Goal: Information Seeking & Learning: Learn about a topic

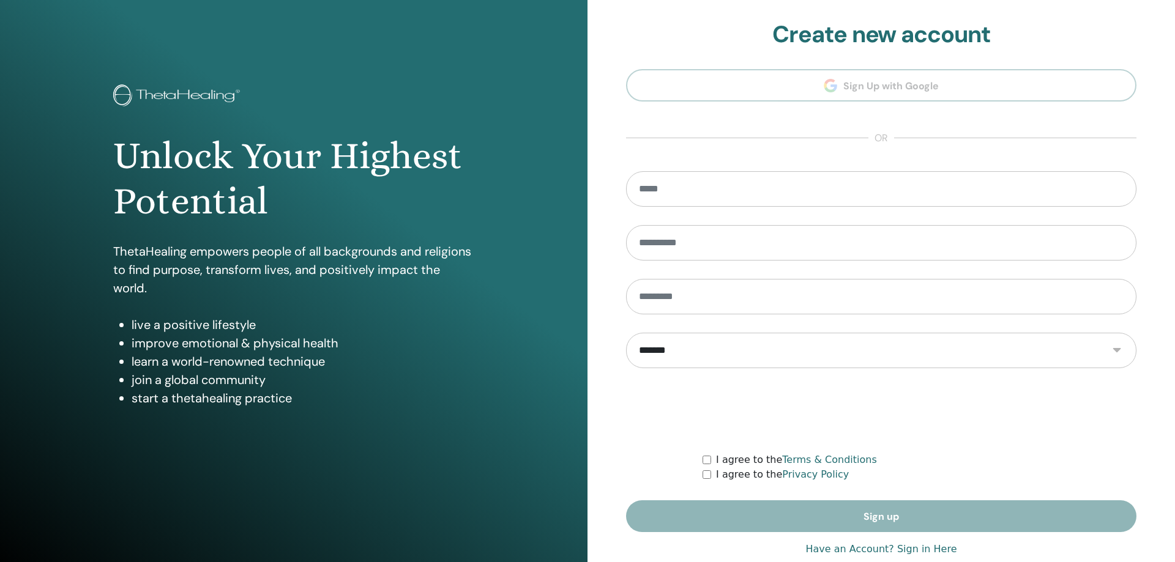
click at [948, 86] on section "**********" at bounding box center [881, 277] width 510 height 512
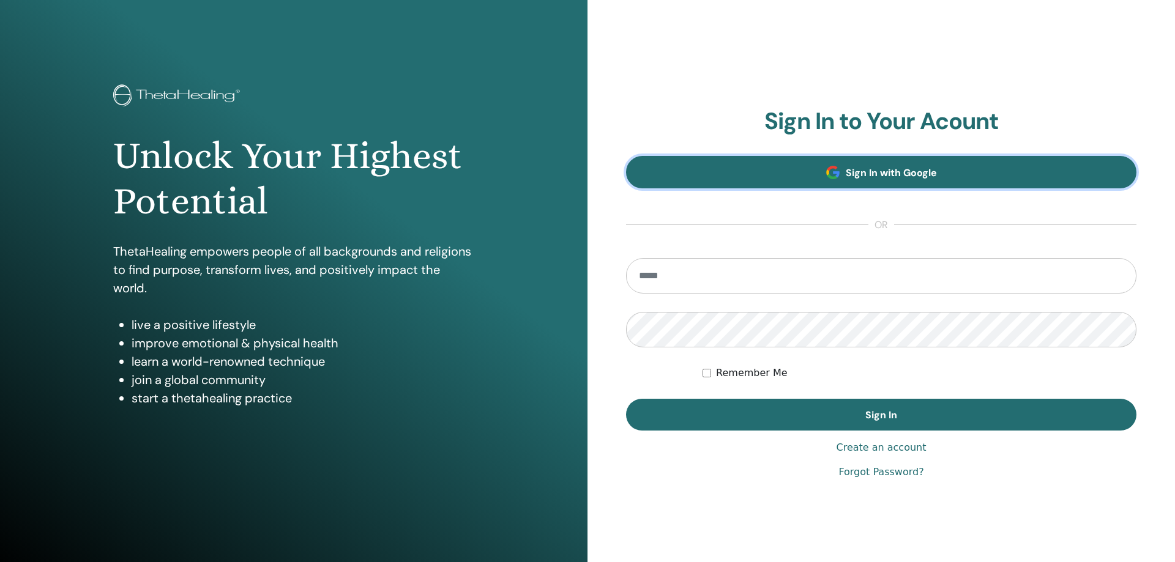
click at [859, 169] on span "Sign In with Google" at bounding box center [891, 172] width 91 height 13
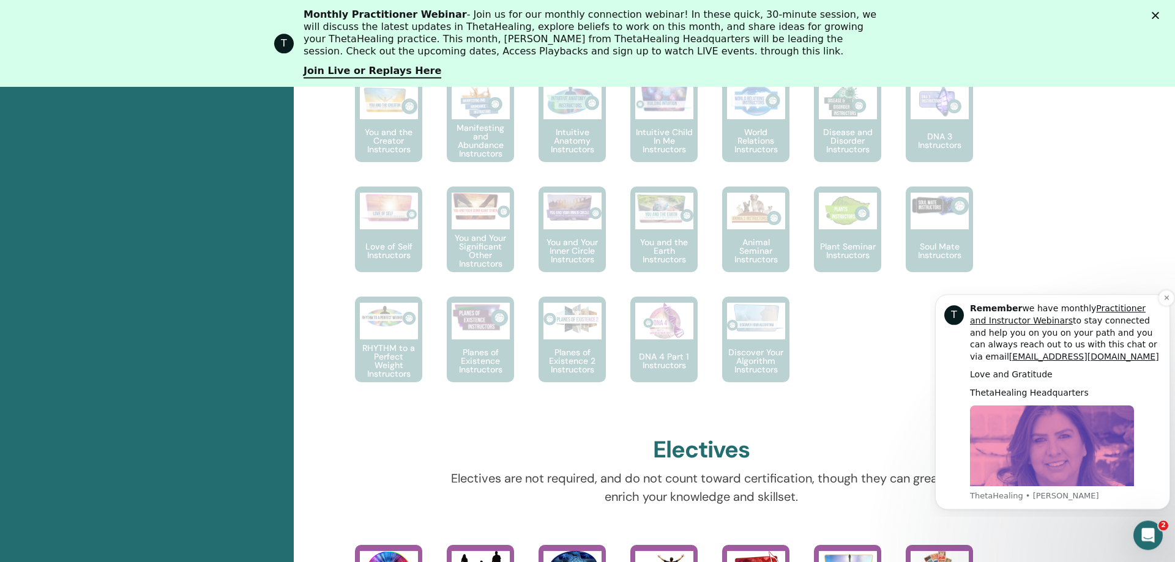
scroll to position [718, 0]
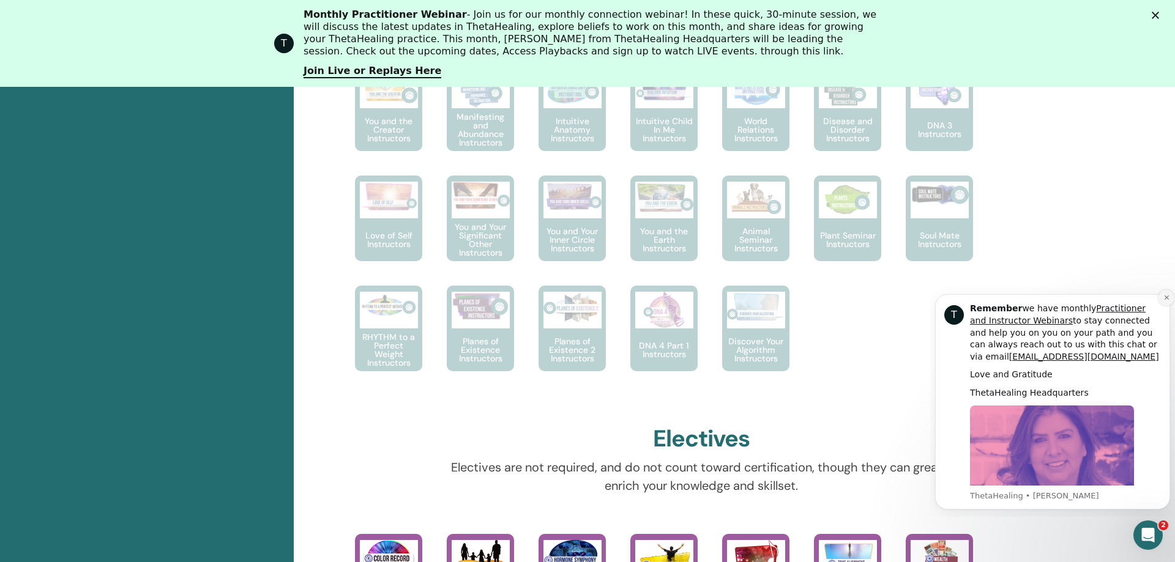
click at [1161, 297] on button "Dismiss notification" at bounding box center [1166, 298] width 16 height 16
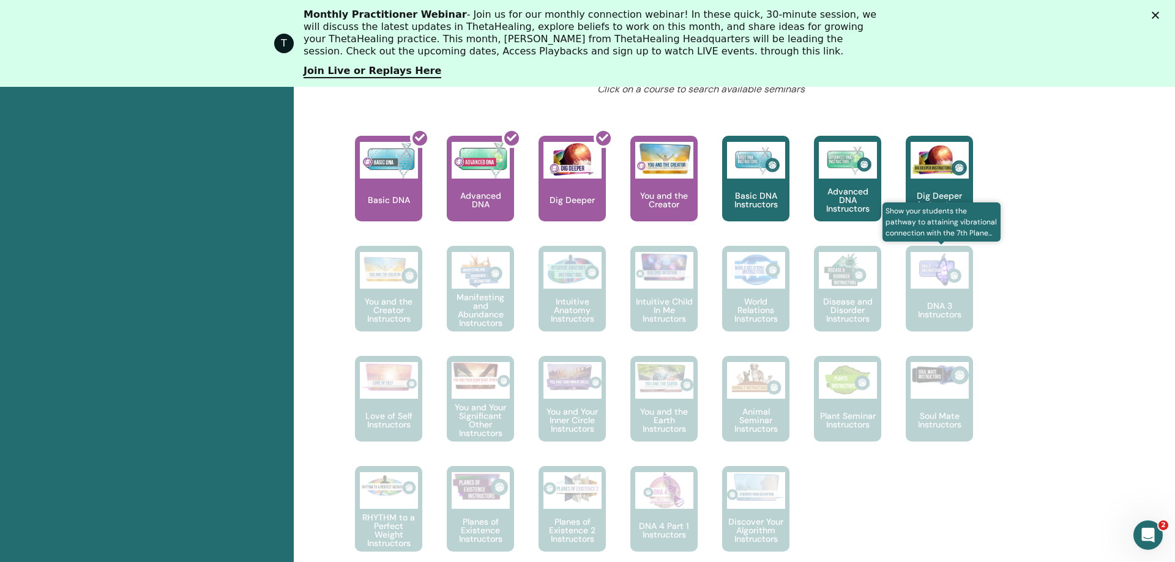
scroll to position [531, 0]
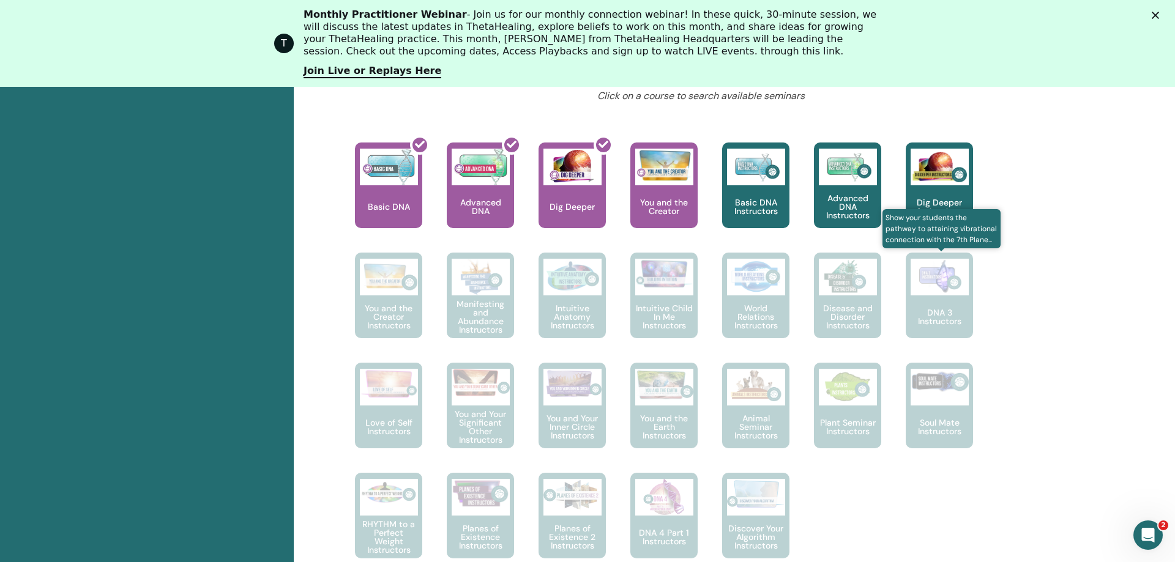
click at [946, 313] on p "DNA 3 Instructors" at bounding box center [938, 316] width 67 height 17
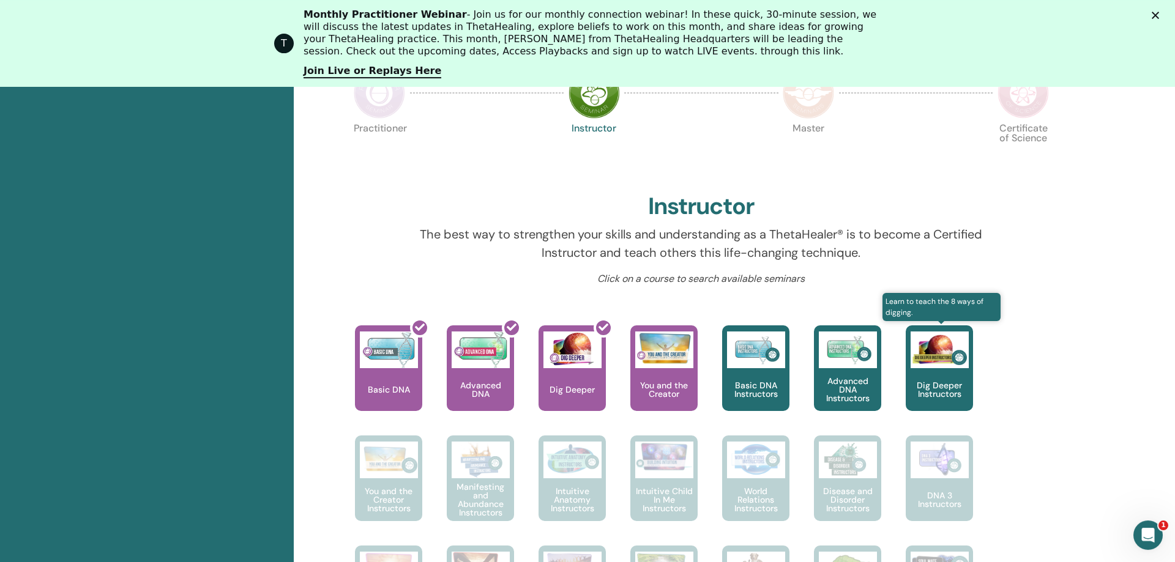
scroll to position [344, 0]
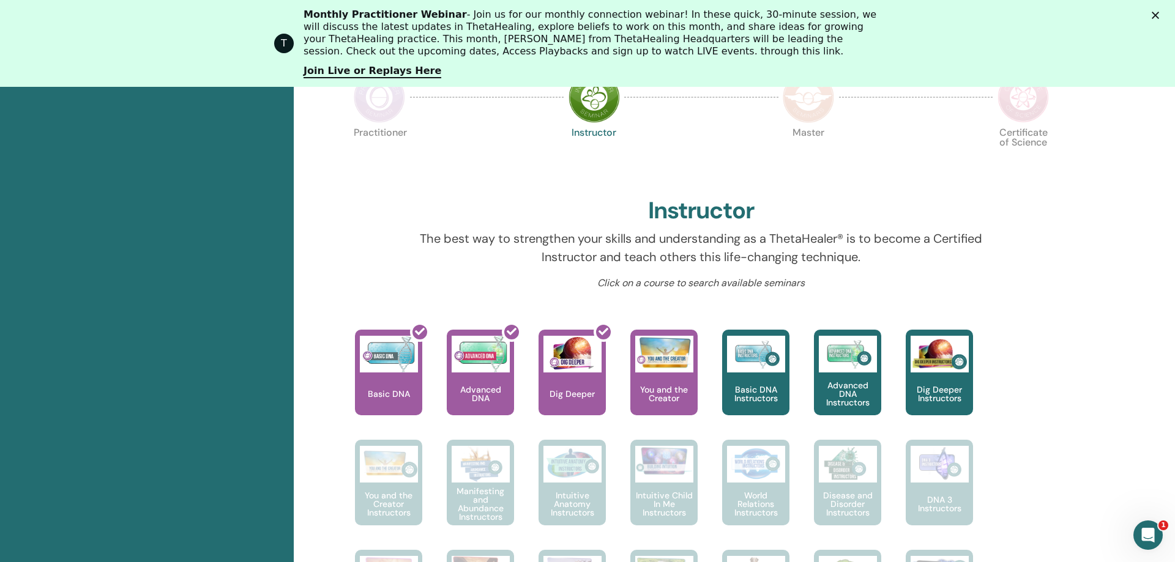
click at [391, 119] on img at bounding box center [379, 97] width 51 height 51
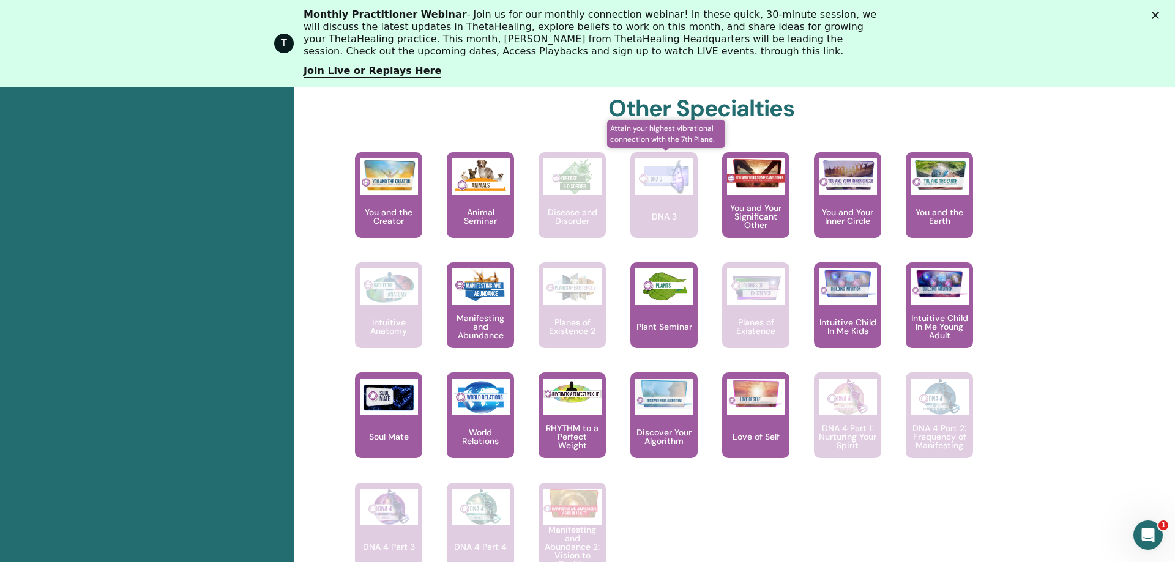
click at [671, 184] on img at bounding box center [664, 176] width 58 height 37
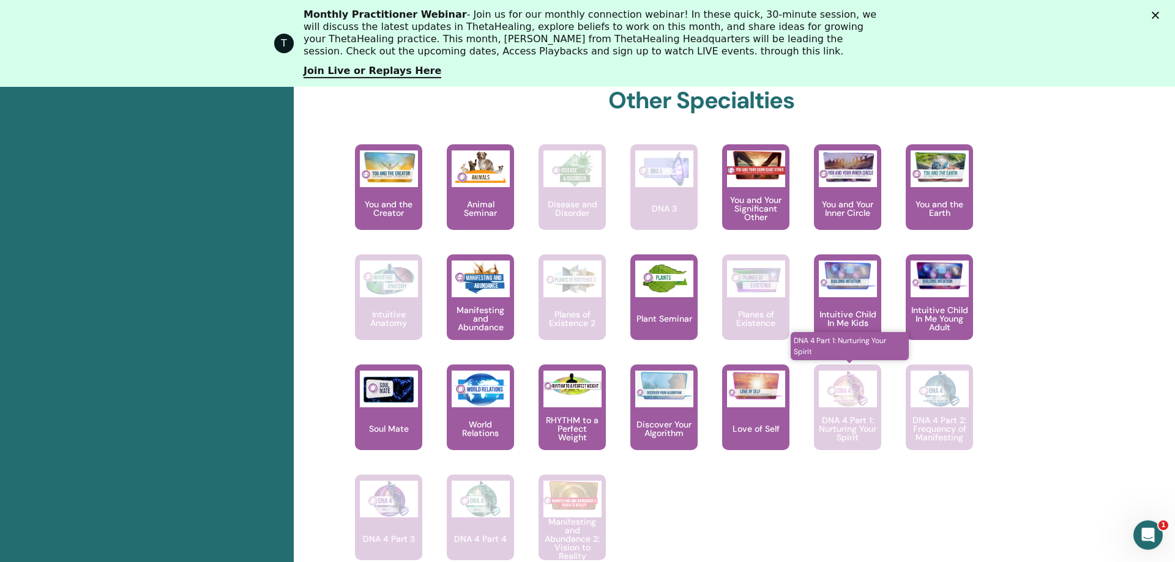
scroll to position [718, 0]
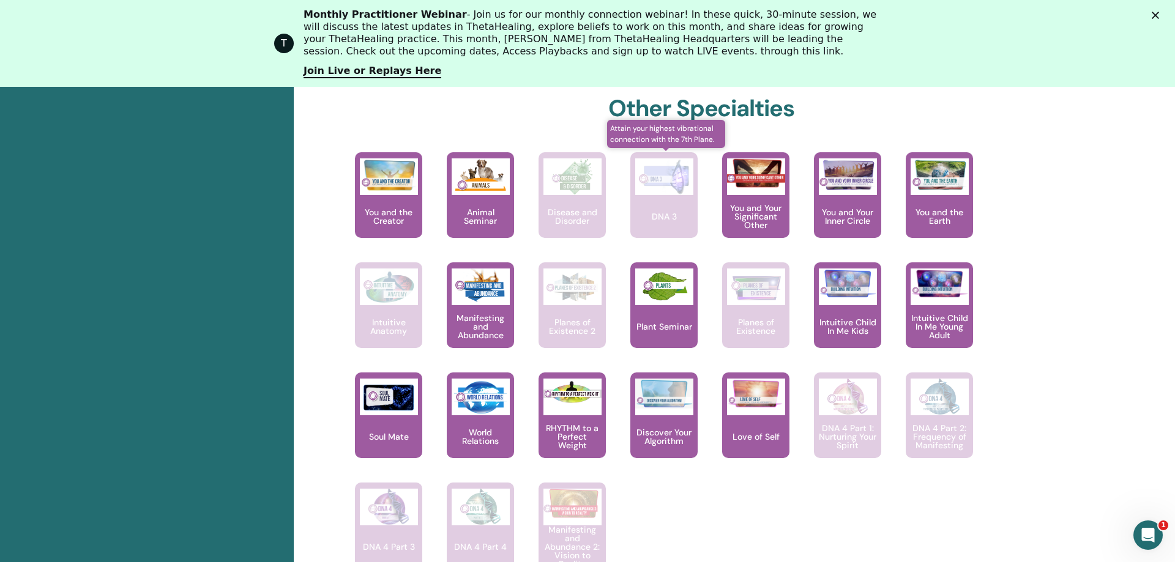
click at [655, 174] on img at bounding box center [664, 176] width 58 height 37
